Goal: Transaction & Acquisition: Purchase product/service

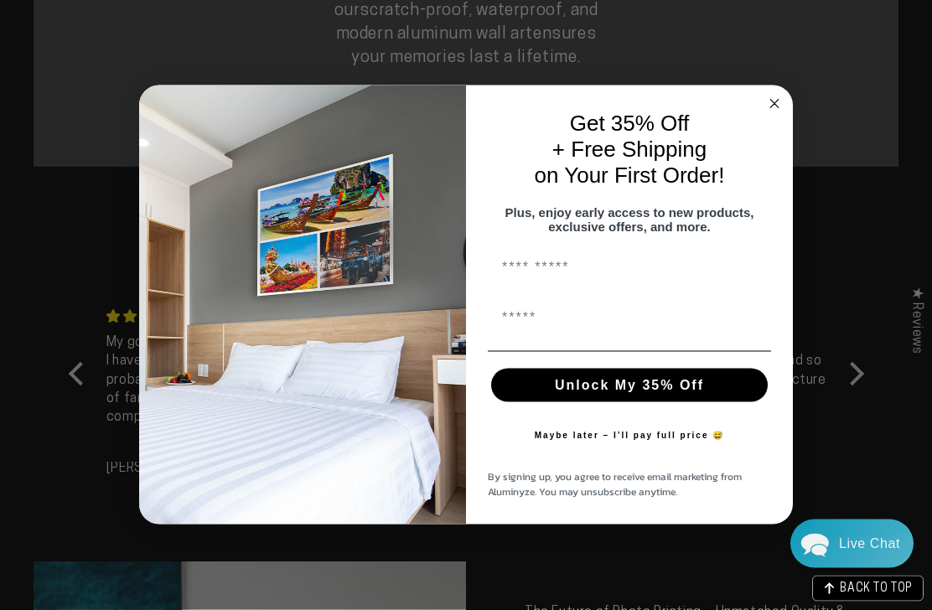
scroll to position [1327, 0]
click at [780, 114] on circle "Close dialog" at bounding box center [774, 104] width 19 height 19
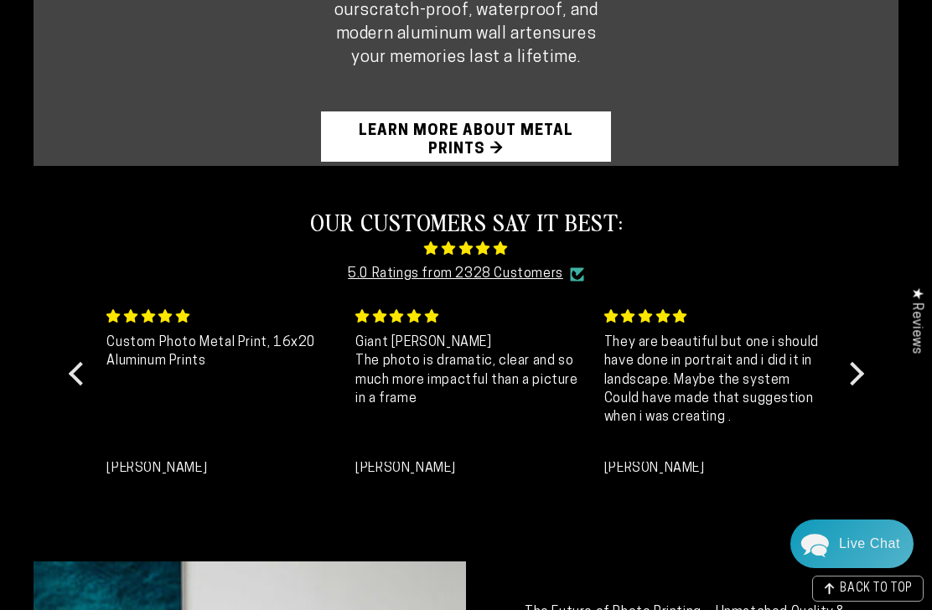
click at [494, 153] on link "Learn More About Metal Prints →" at bounding box center [466, 136] width 290 height 50
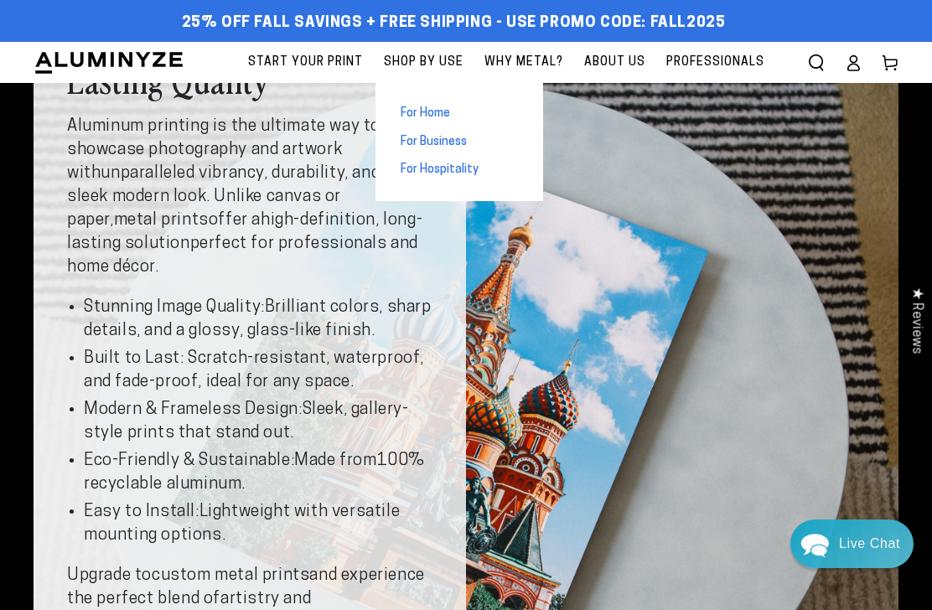
click at [448, 123] on link "For Home" at bounding box center [459, 114] width 168 height 28
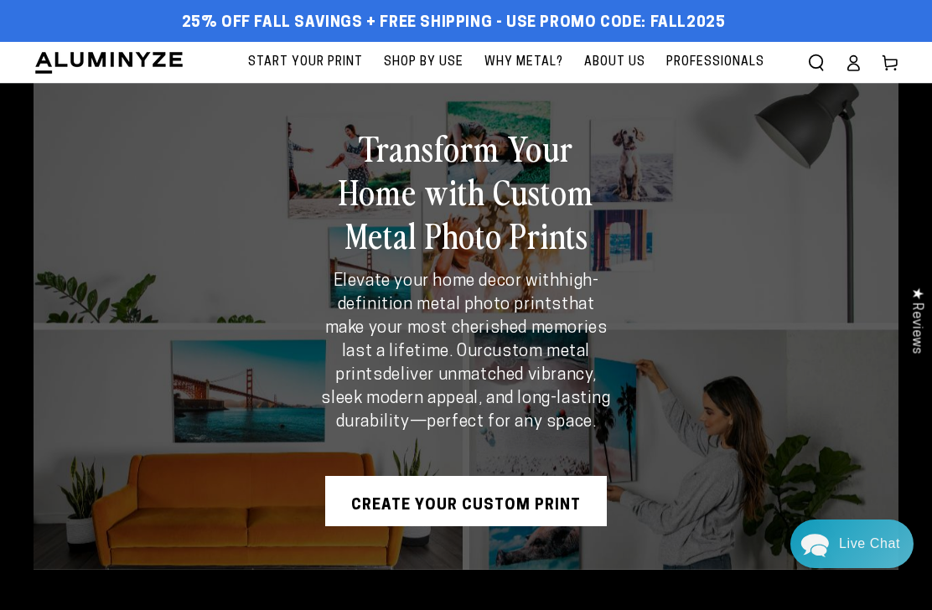
click at [496, 504] on link "Create Your Custom Print" at bounding box center [466, 501] width 282 height 50
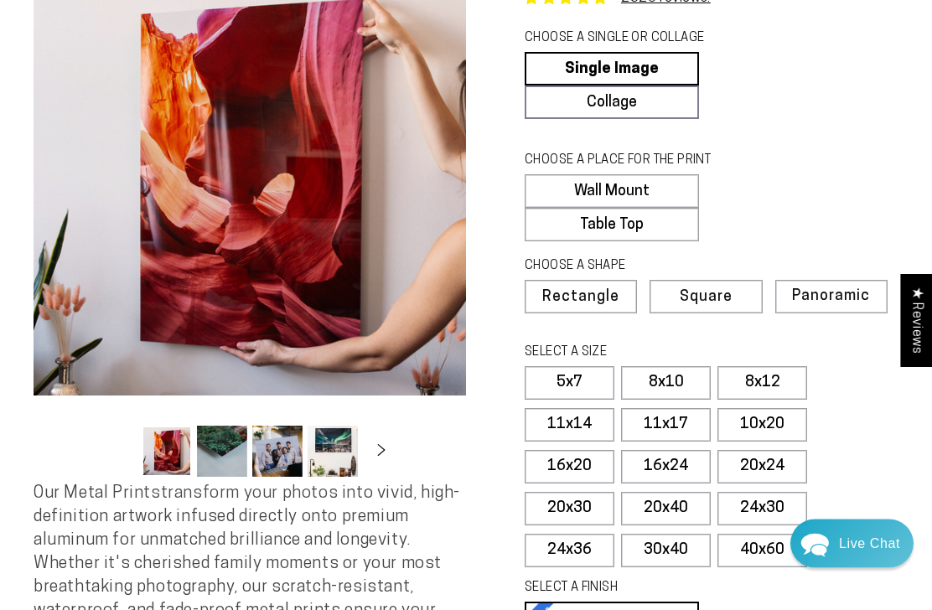
scroll to position [120, 0]
click at [582, 551] on label "24x36" at bounding box center [570, 551] width 90 height 34
click at [575, 550] on label "24x36" at bounding box center [570, 551] width 90 height 34
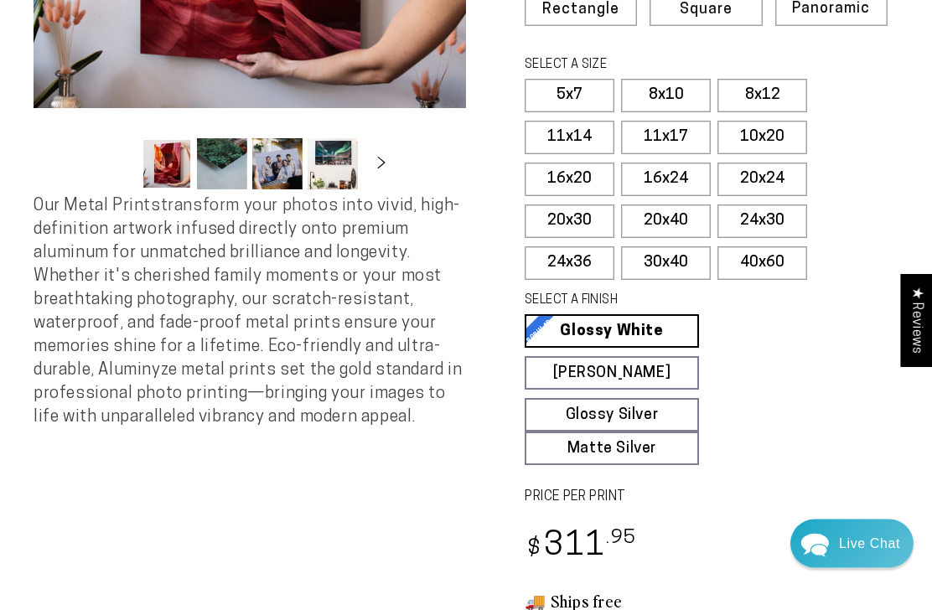
scroll to position [407, 0]
click at [639, 370] on link "Matte White Matte White Our matte white surface offers a flatter tone and sligh…" at bounding box center [612, 373] width 174 height 34
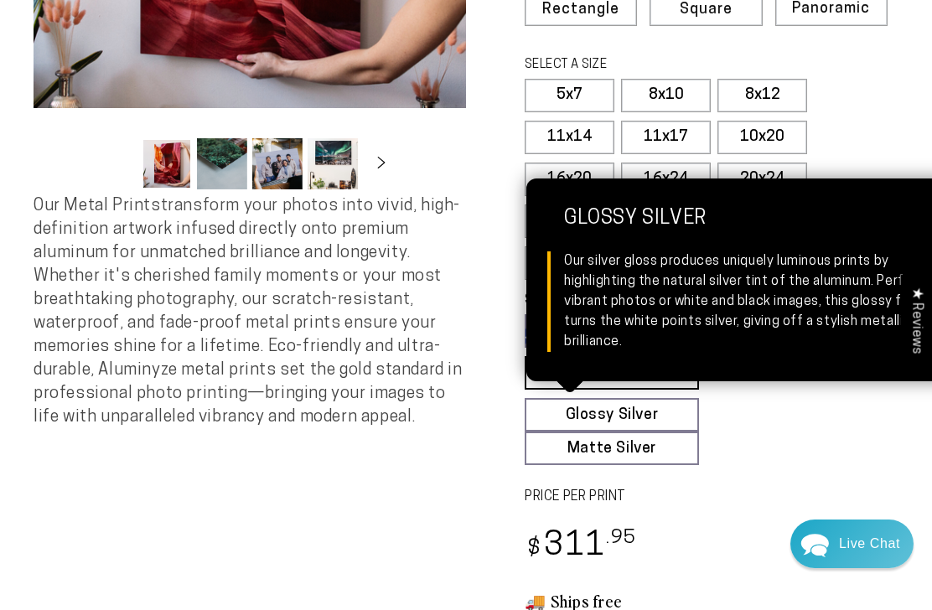
click at [636, 413] on link "Glossy Silver Glossy Silver Our silver gloss produces uniquely luminous prints …" at bounding box center [612, 415] width 174 height 34
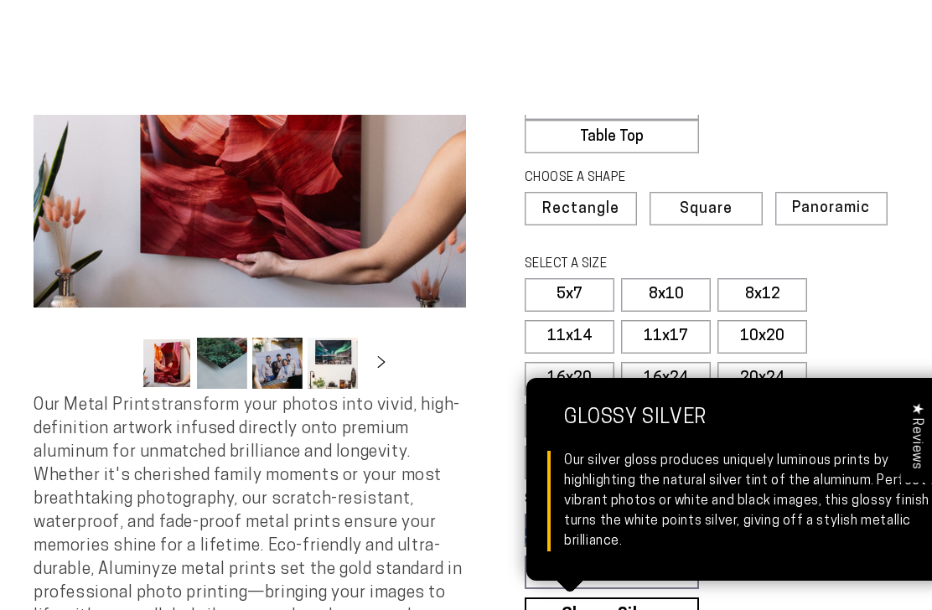
scroll to position [0, 0]
